Goal: Transaction & Acquisition: Purchase product/service

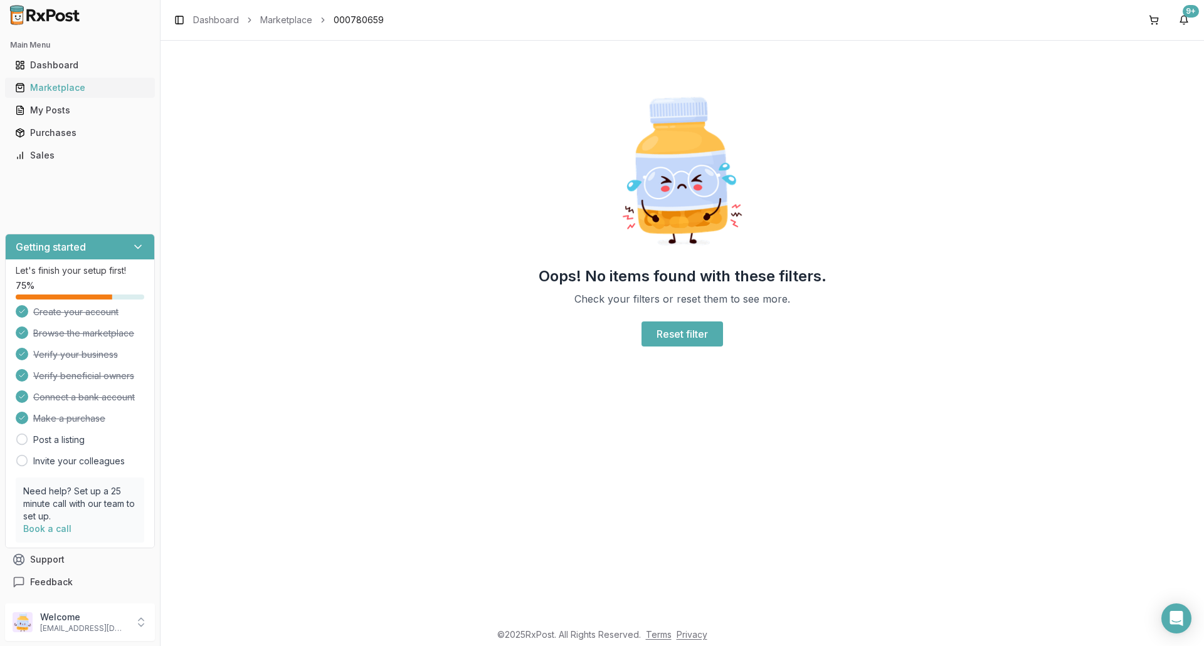
click at [55, 88] on div "Marketplace" at bounding box center [80, 88] width 130 height 13
drag, startPoint x: 60, startPoint y: 130, endPoint x: 60, endPoint y: 95, distance: 35.7
click at [60, 130] on div "Purchases" at bounding box center [80, 133] width 130 height 13
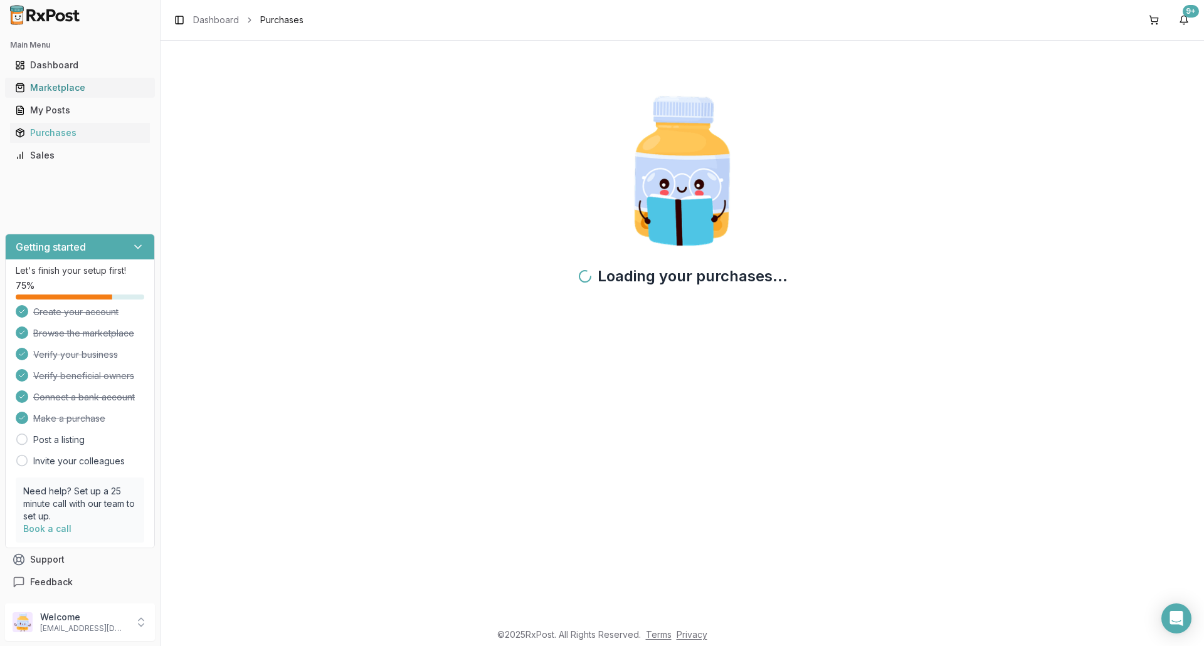
click at [59, 84] on div "Marketplace" at bounding box center [80, 88] width 130 height 13
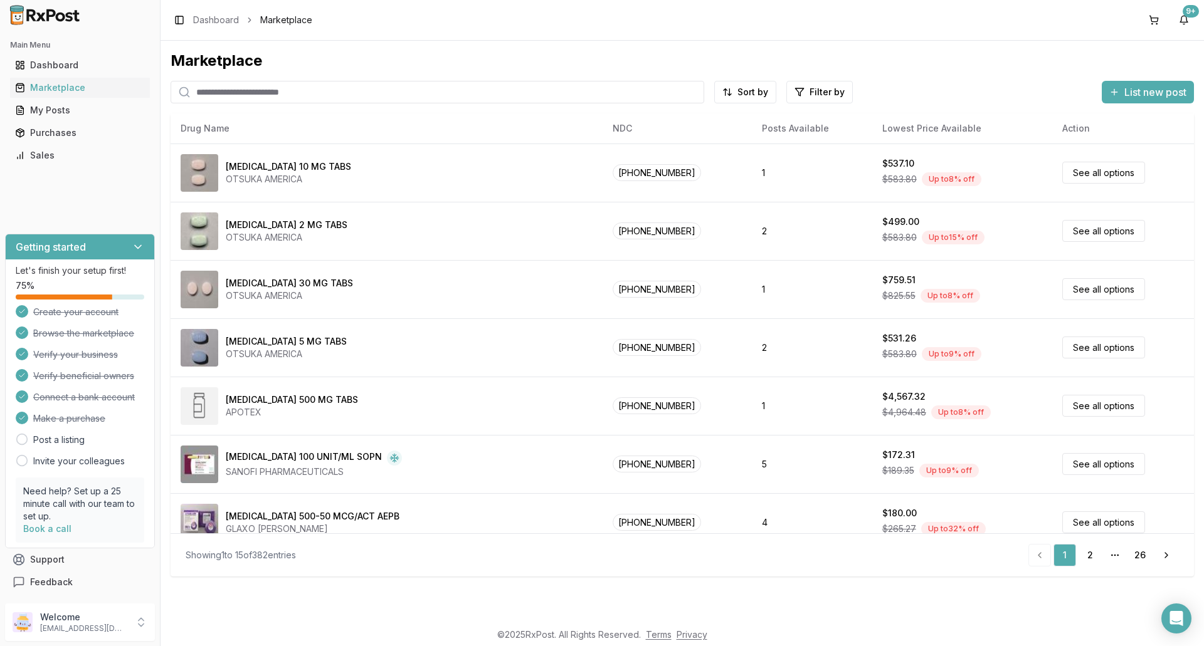
click at [245, 91] on input "search" at bounding box center [438, 92] width 534 height 23
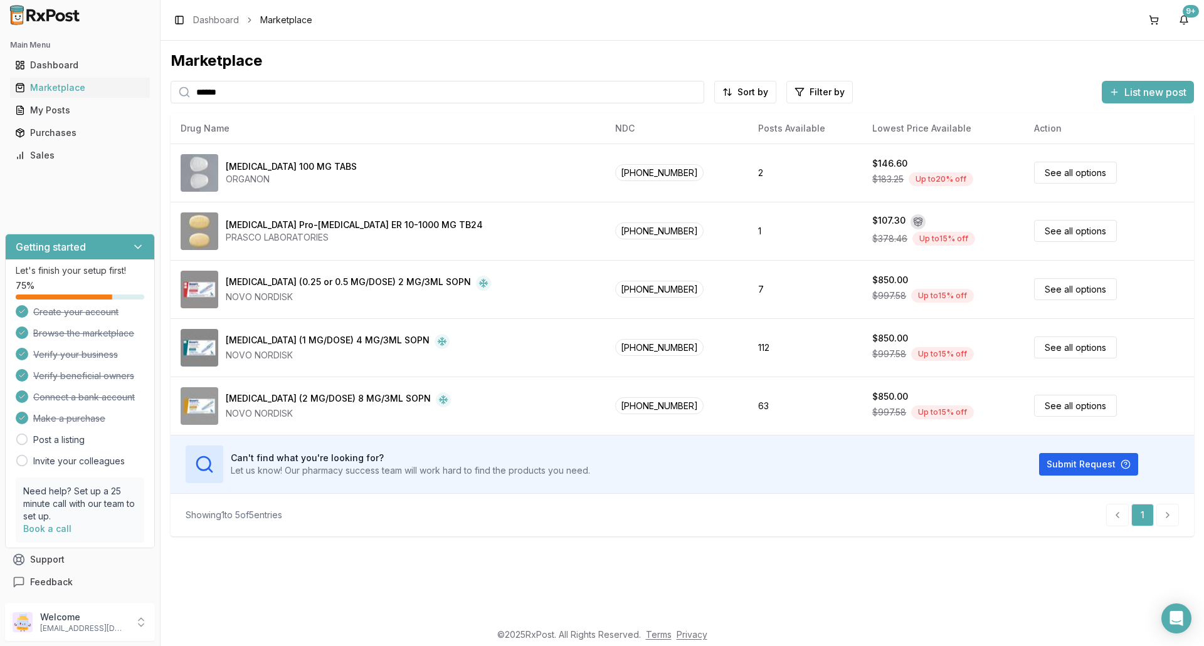
type input "******"
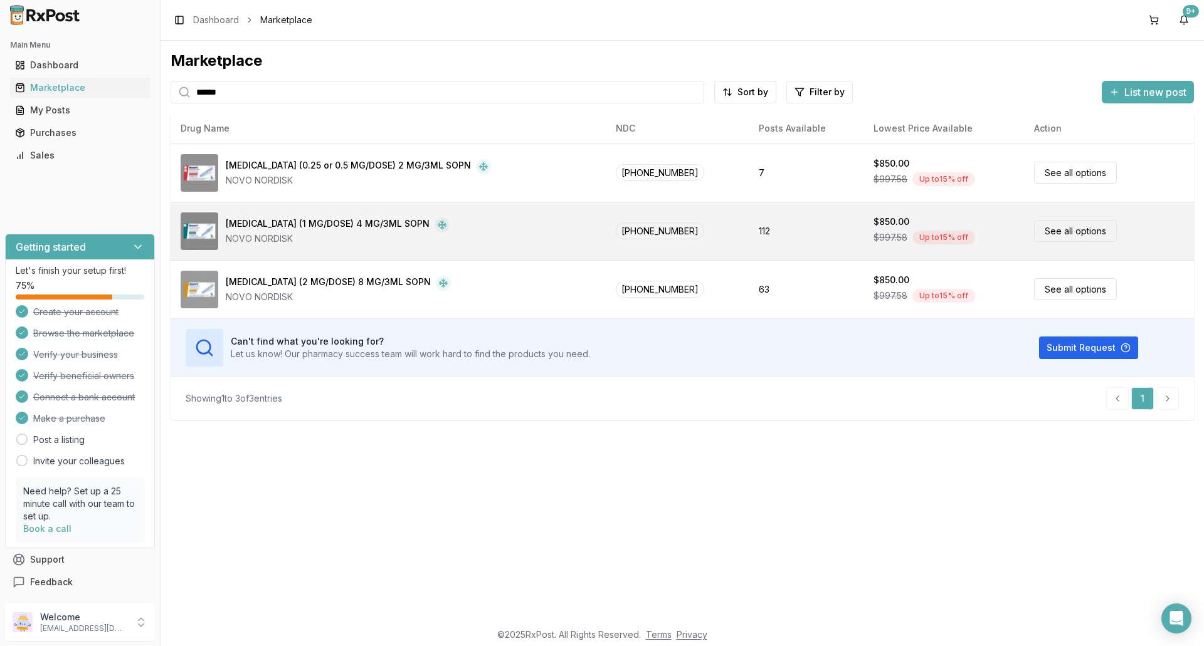
click at [288, 233] on div "NOVO NORDISK" at bounding box center [338, 239] width 224 height 13
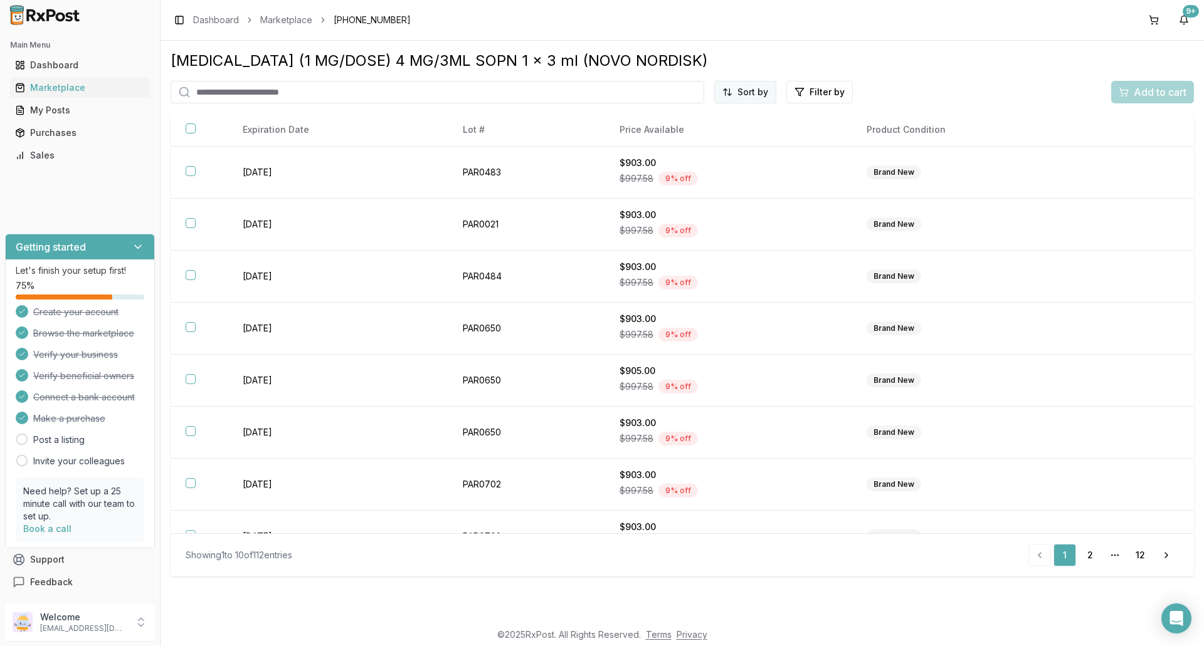
click at [761, 95] on html "Main Menu Dashboard Marketplace My Posts Purchases Sales Getting started Let's …" at bounding box center [602, 323] width 1204 height 646
click at [727, 140] on div "Price (Low to High)" at bounding box center [714, 139] width 119 height 20
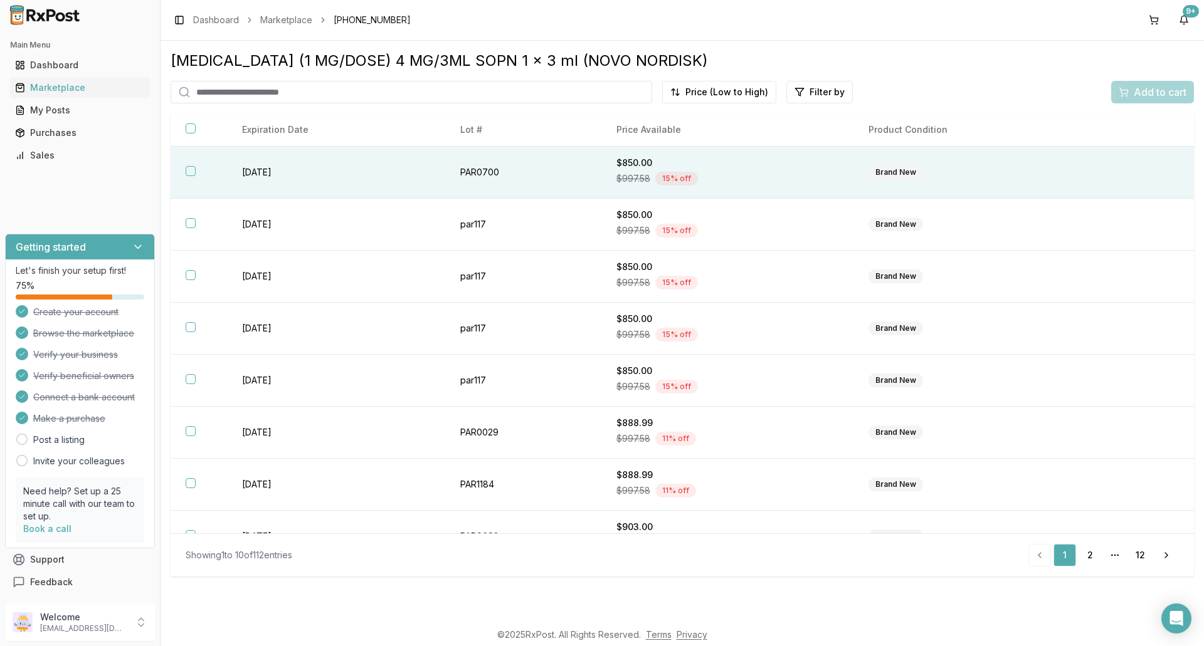
click at [719, 186] on div "$997.58 15 % off" at bounding box center [727, 178] width 222 height 19
click at [1175, 102] on button "Add to cart" at bounding box center [1152, 92] width 83 height 23
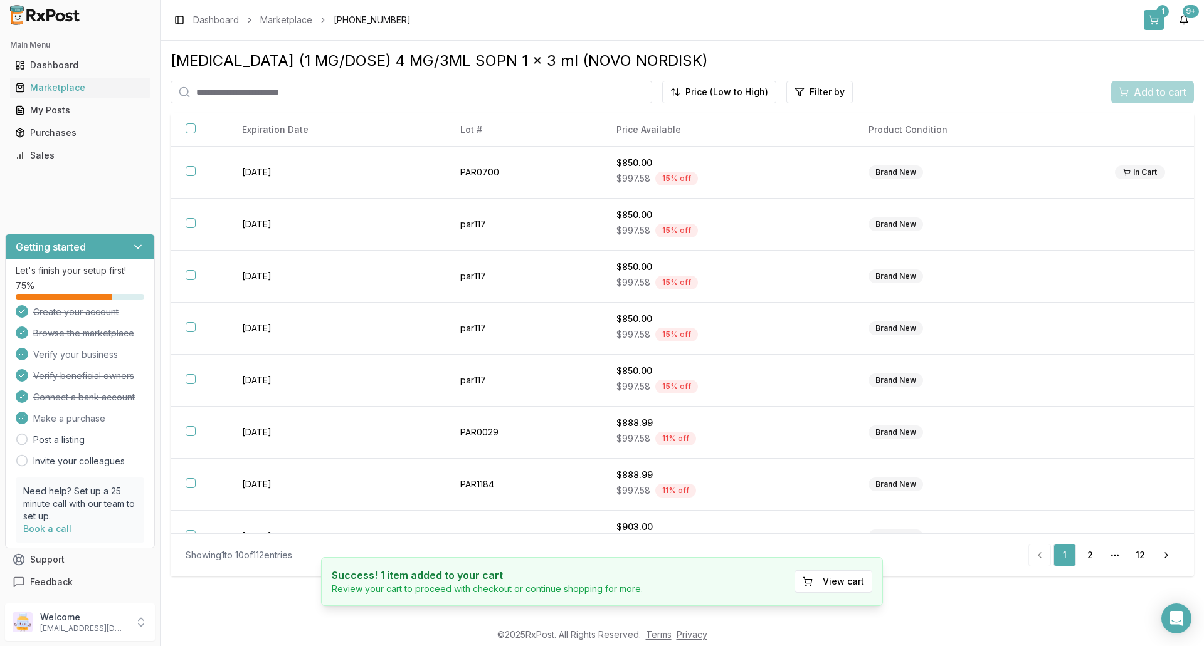
click at [1153, 22] on button "1" at bounding box center [1154, 20] width 20 height 20
